Goal: Transaction & Acquisition: Purchase product/service

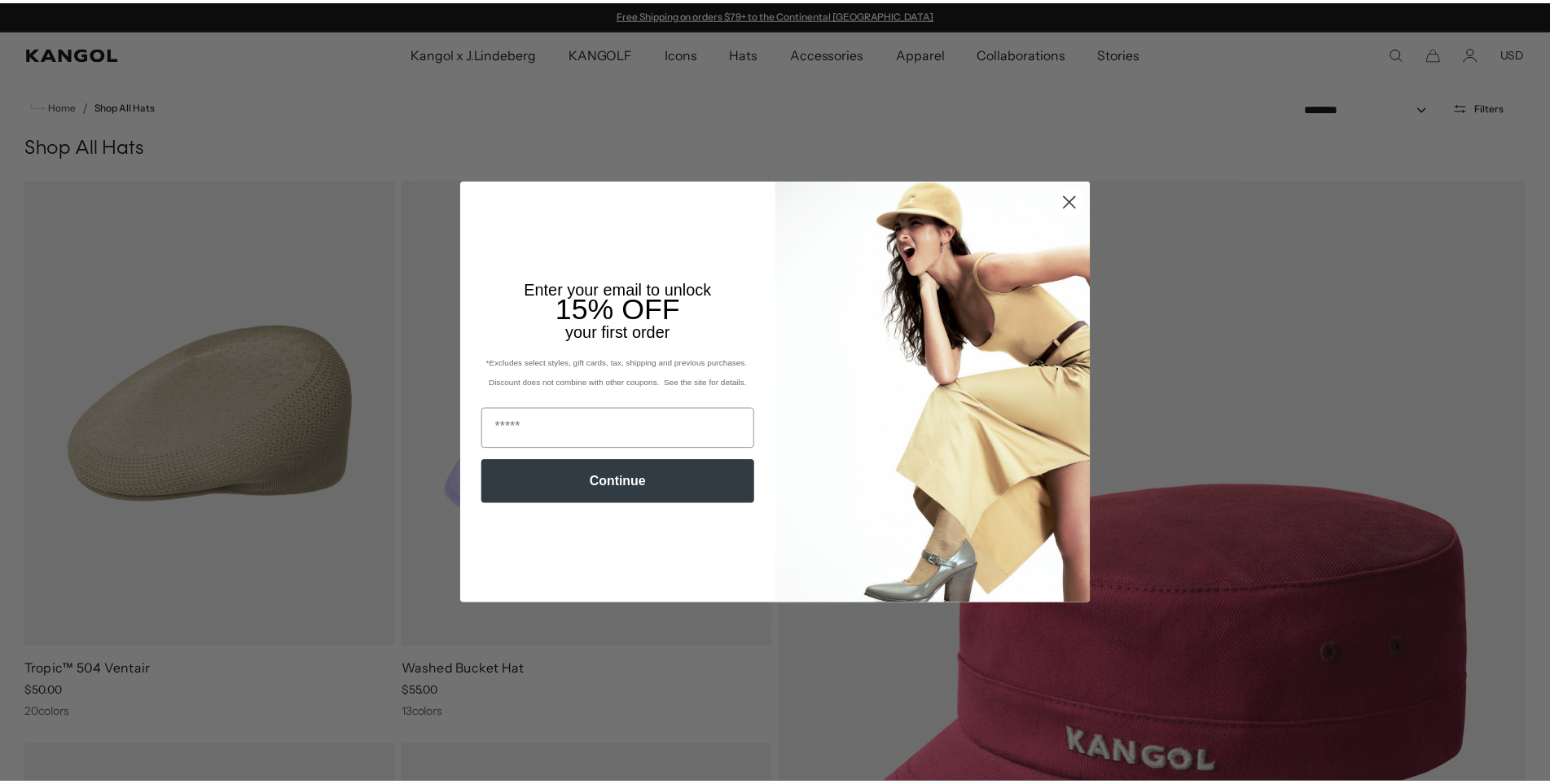
scroll to position [0, 336]
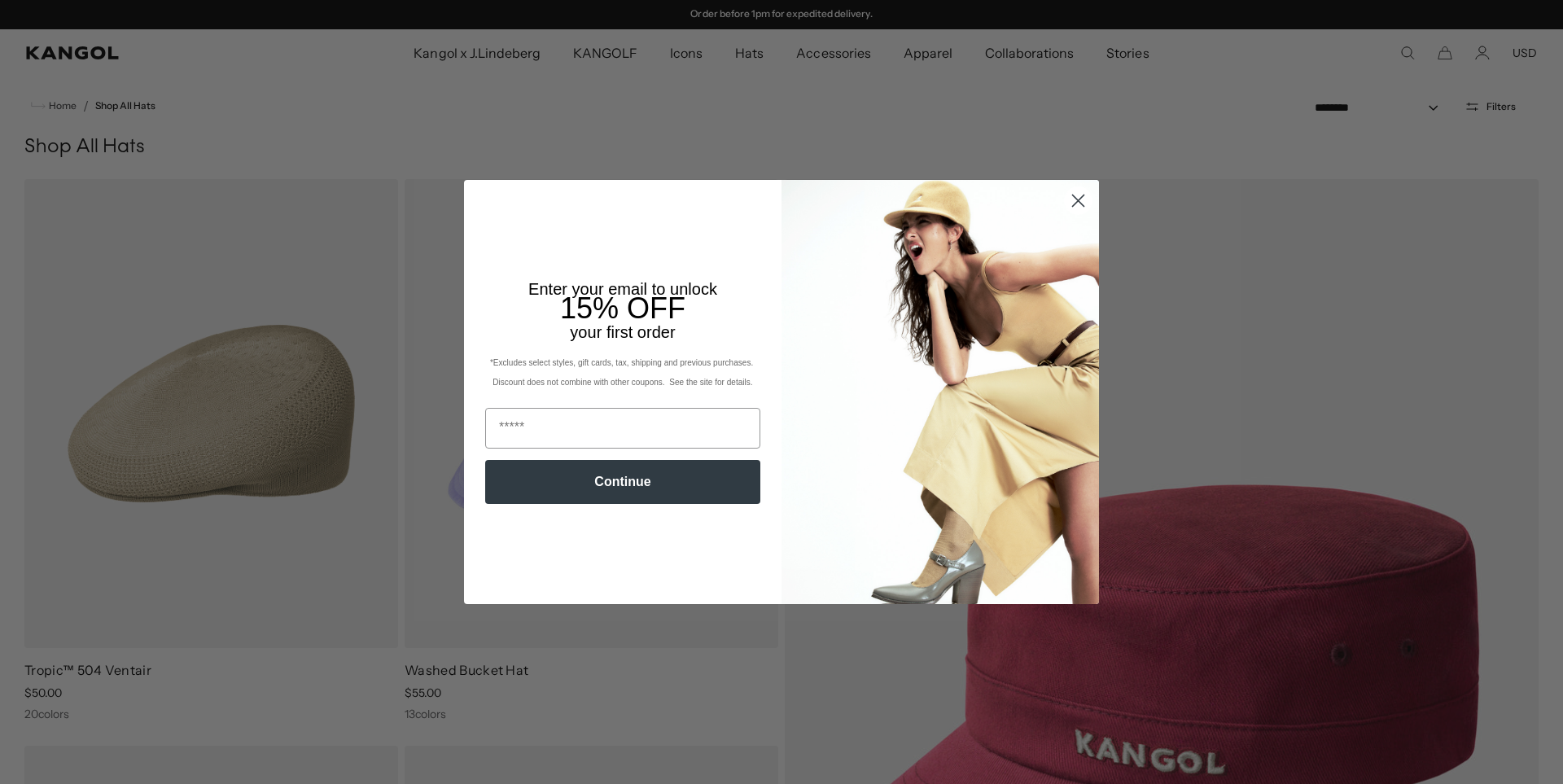
click at [1080, 201] on circle "Close dialog" at bounding box center [1078, 200] width 26 height 26
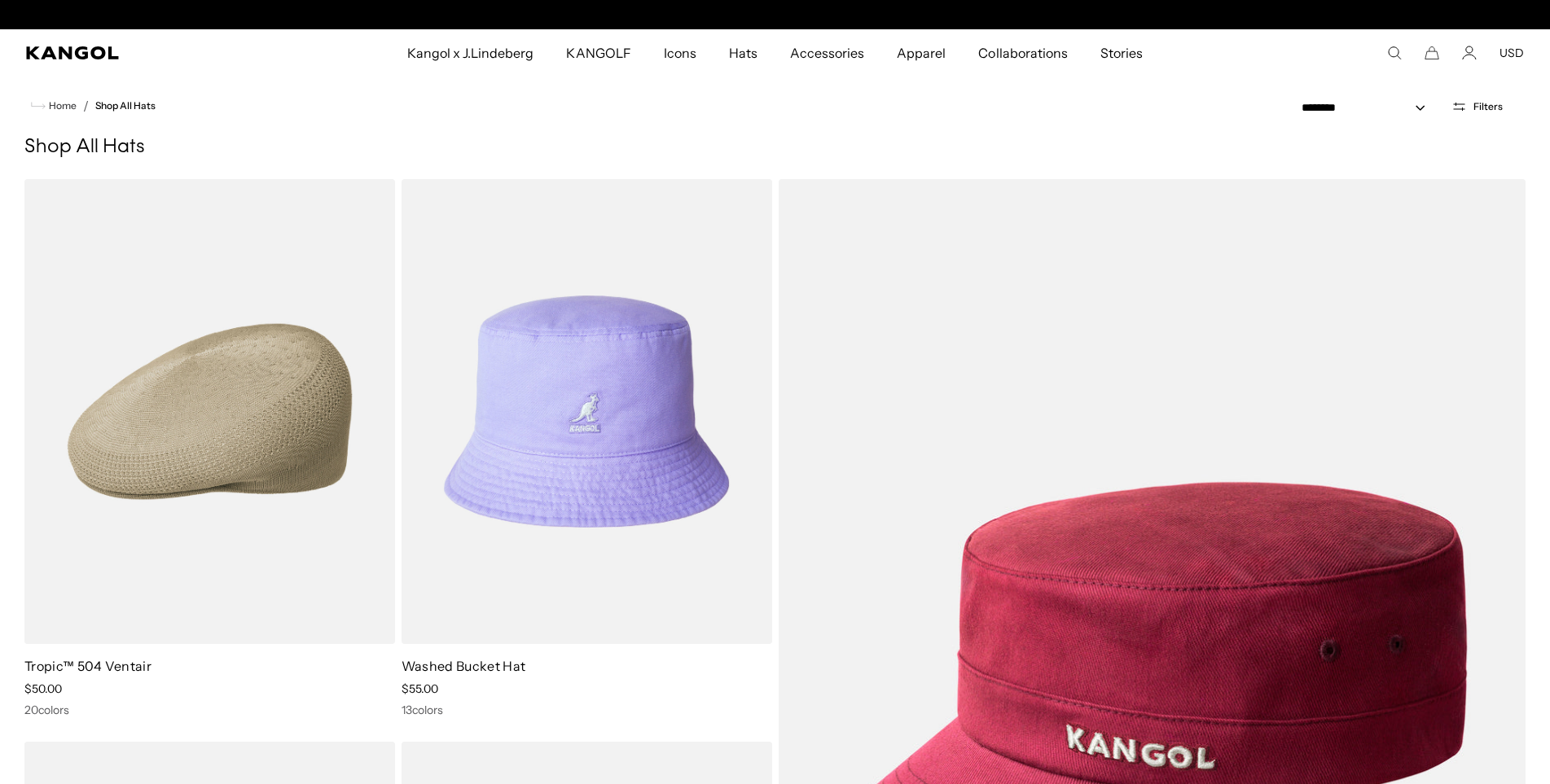
scroll to position [0, 0]
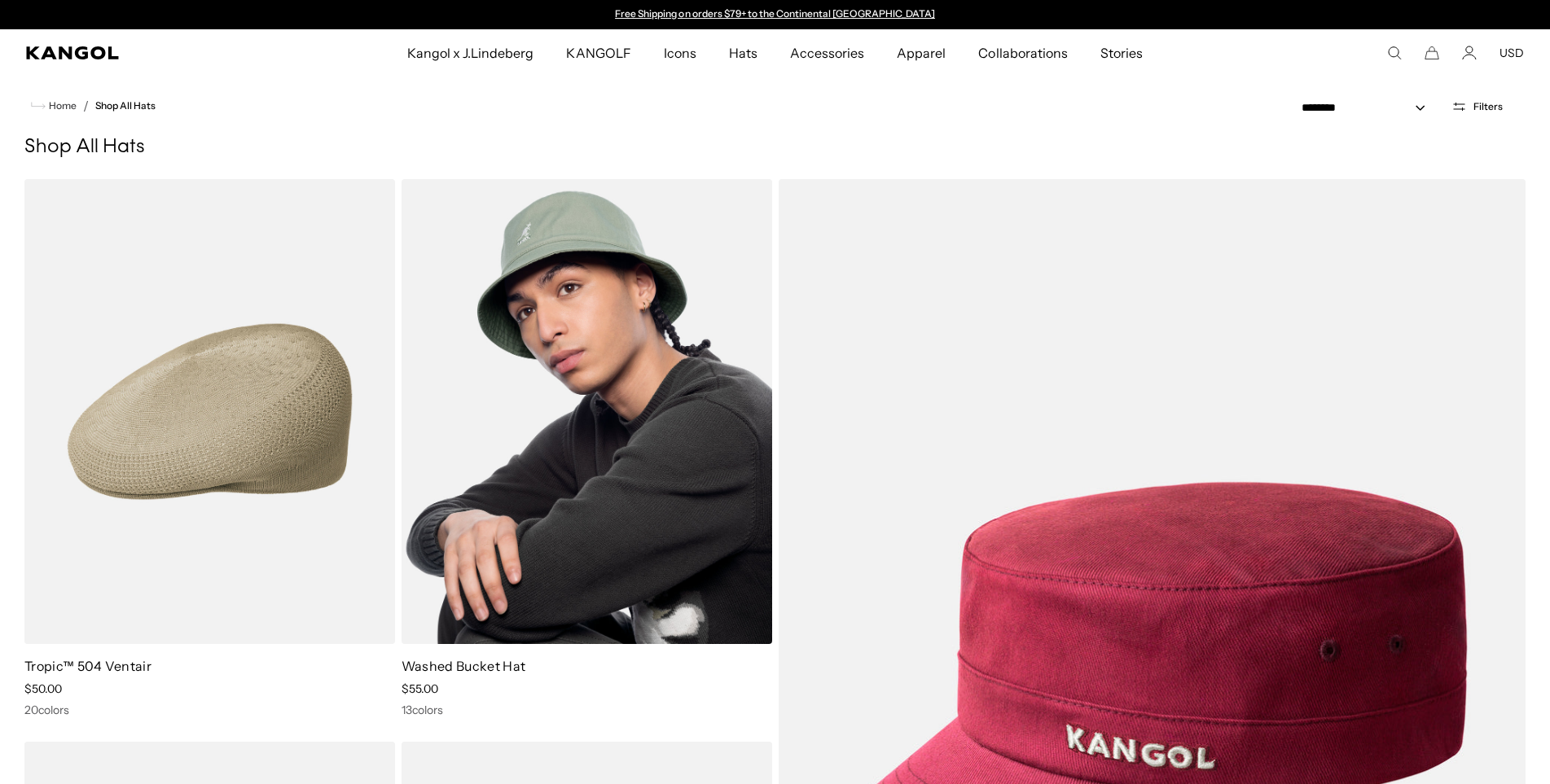
click at [599, 449] on img at bounding box center [587, 412] width 371 height 465
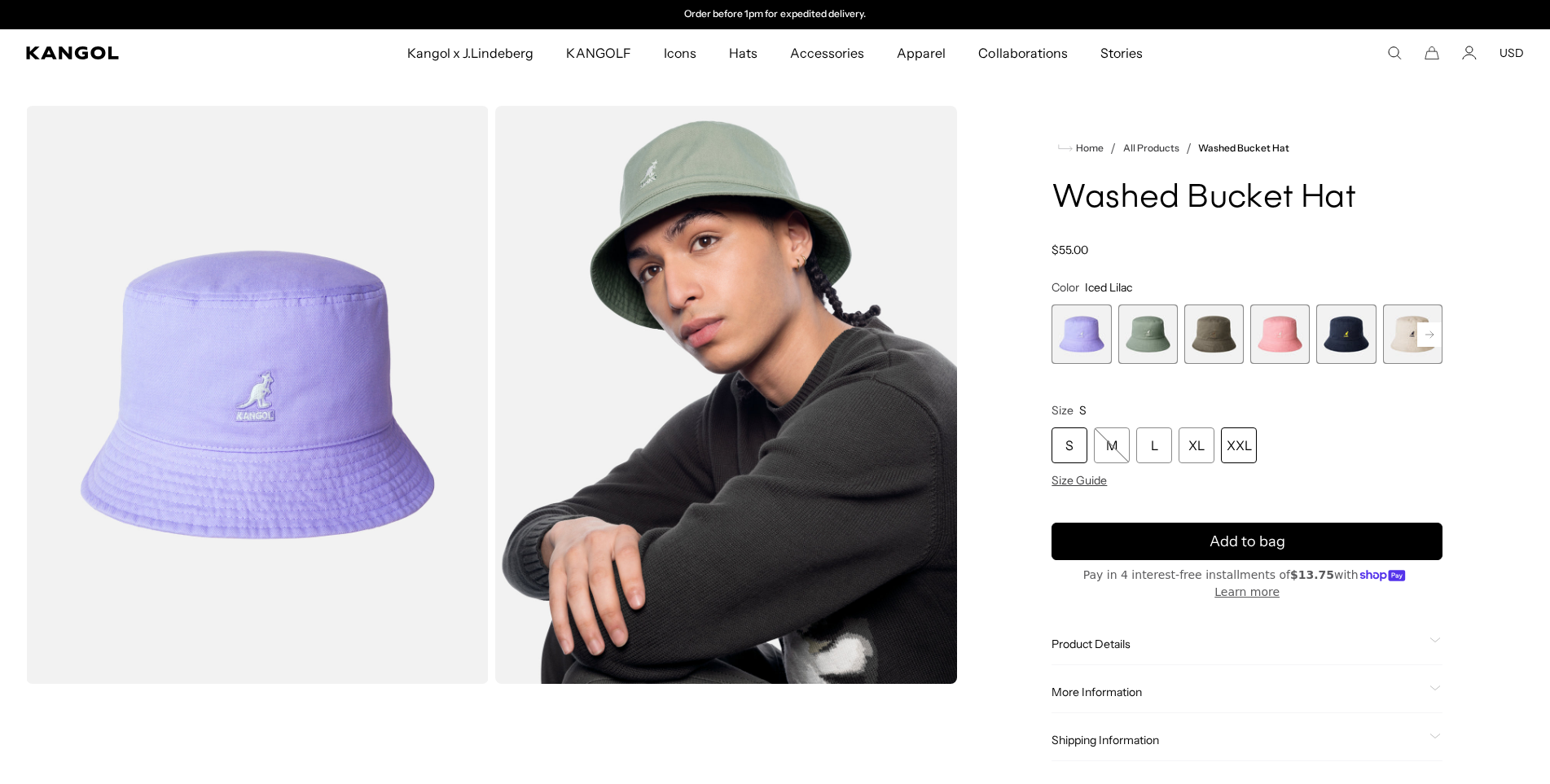
click at [1247, 440] on div "XXL" at bounding box center [1239, 445] width 36 height 36
